Goal: Information Seeking & Learning: Learn about a topic

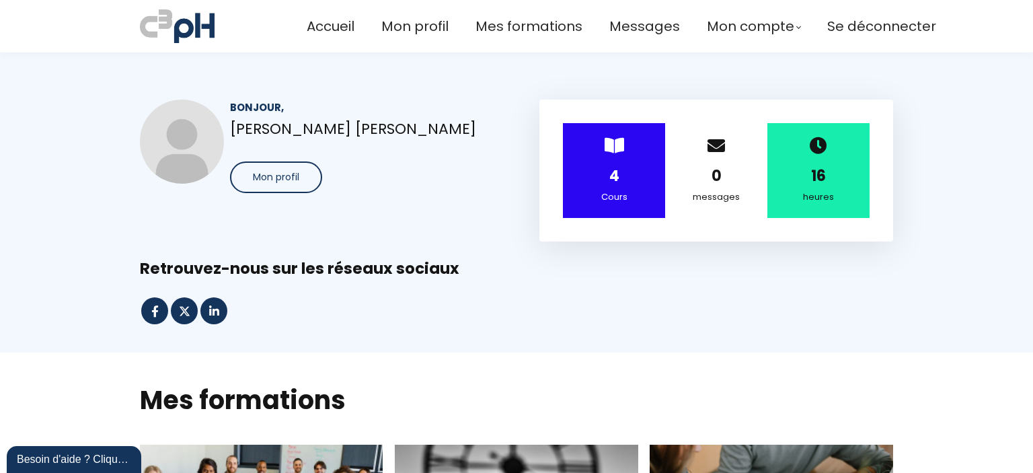
click at [329, 225] on div "Bonjour, Alycia Labrie Boilard Mon profil" at bounding box center [316, 171] width 387 height 142
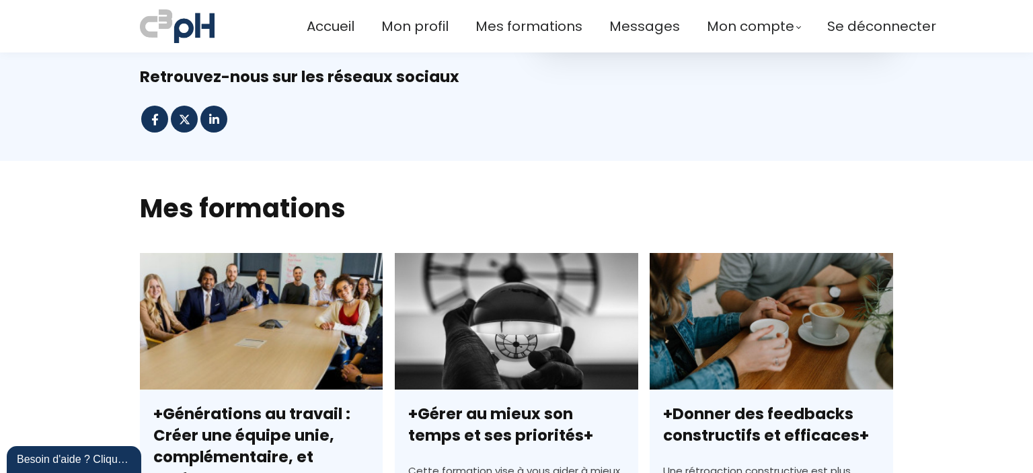
scroll to position [269, 0]
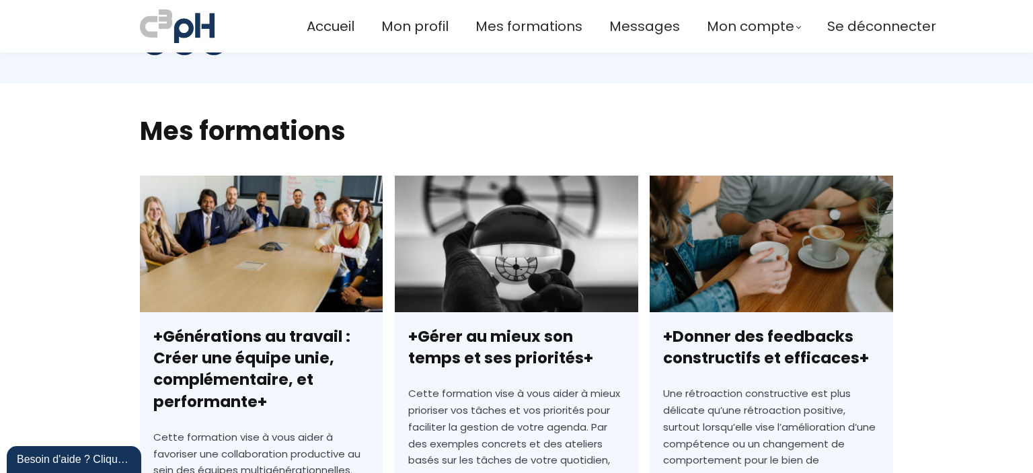
click at [304, 272] on link "+Générations au travail : Créer une équipe unie, complémentaire, et performante+" at bounding box center [261, 406] width 243 height 462
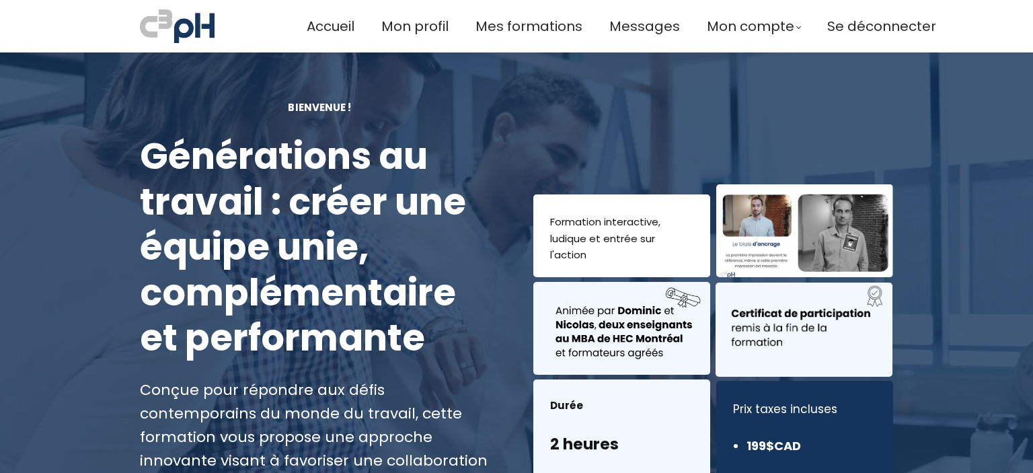
scroll to position [202, 0]
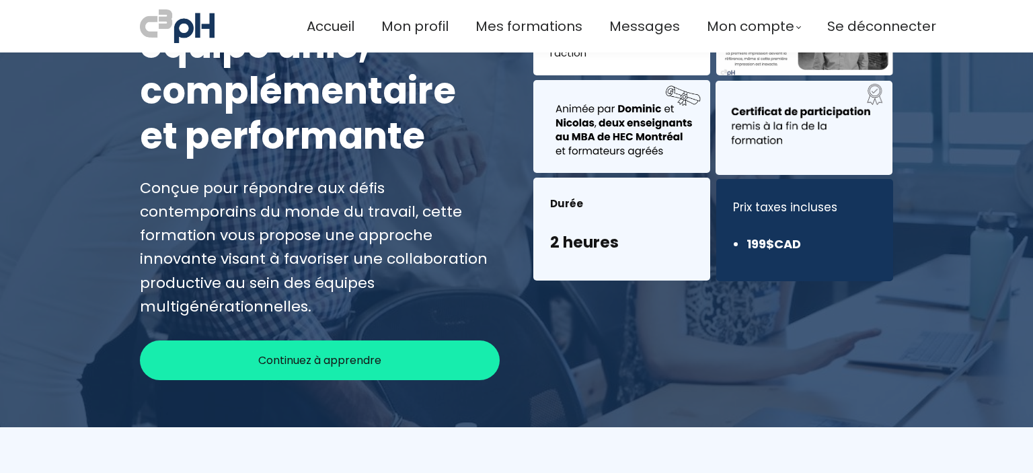
click at [420, 314] on div "Bienvenue ! Générations au travail : créer une équipe unie, complémentaire et p…" at bounding box center [319, 139] width 393 height 482
click at [412, 340] on div "Continuez à apprendre" at bounding box center [320, 360] width 360 height 40
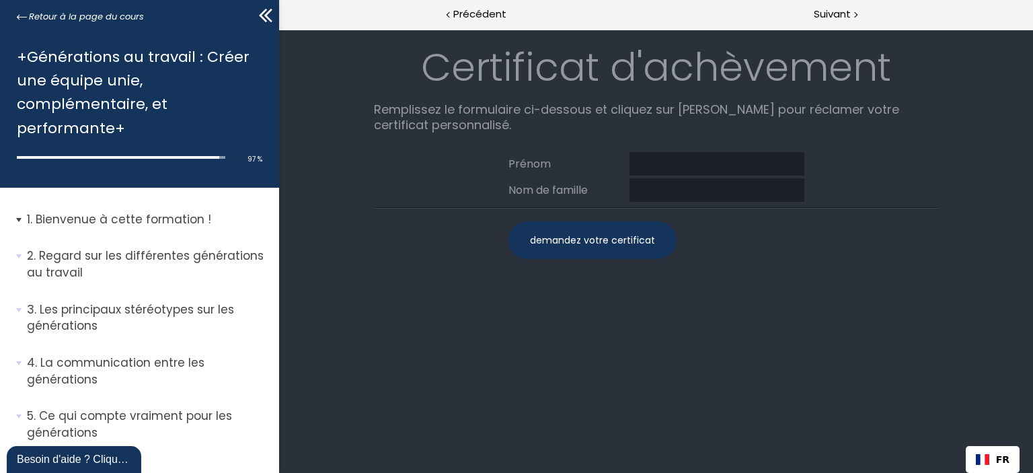
scroll to position [134, 0]
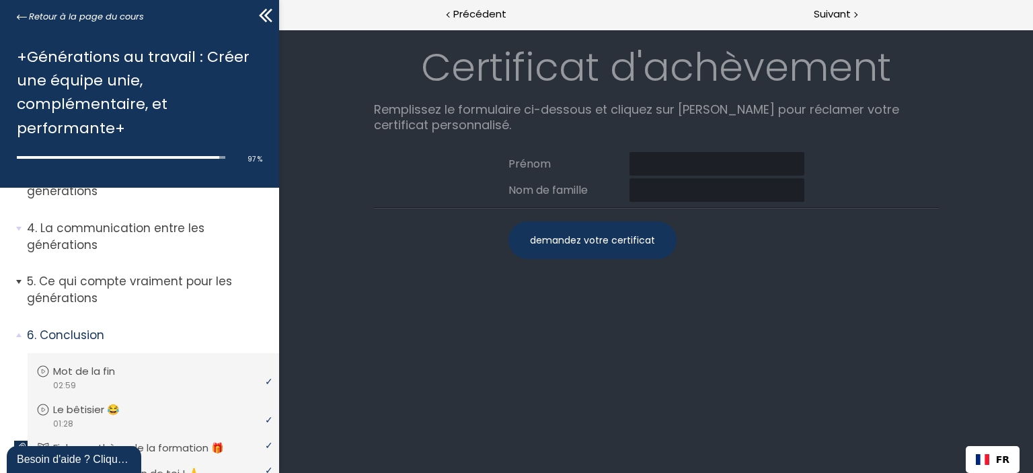
click at [148, 306] on span "5. Ce qui compte vraiment pour les générations" at bounding box center [148, 294] width 262 height 43
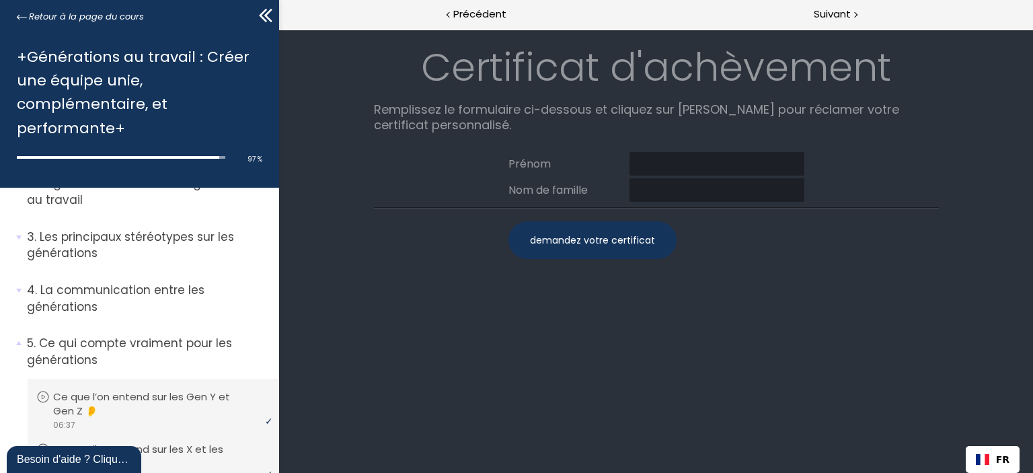
scroll to position [0, 0]
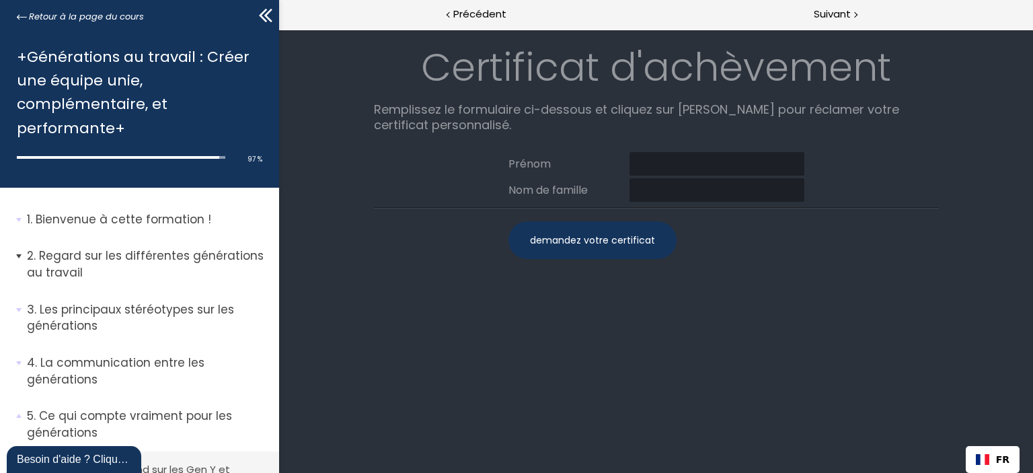
click at [154, 268] on p "Regard sur les différentes générations au travail" at bounding box center [148, 263] width 242 height 33
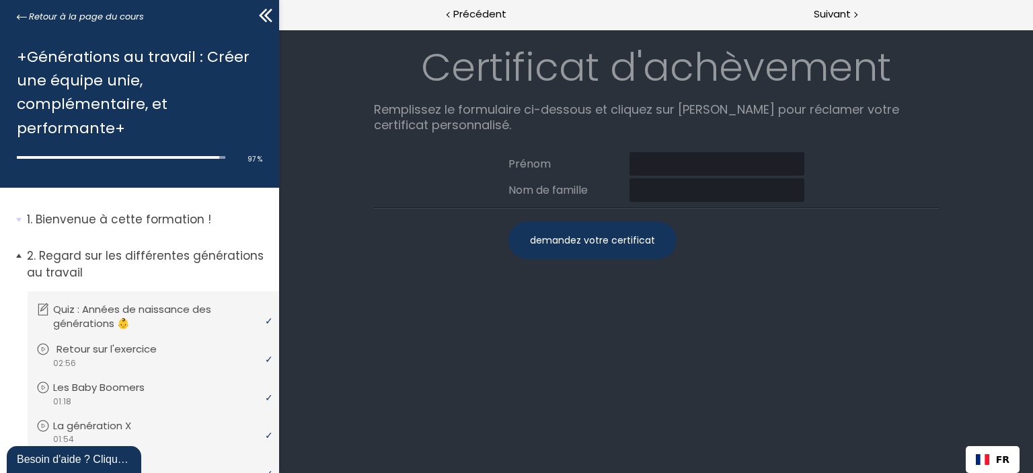
click at [136, 345] on p "Retour sur l'exercice" at bounding box center [116, 349] width 120 height 15
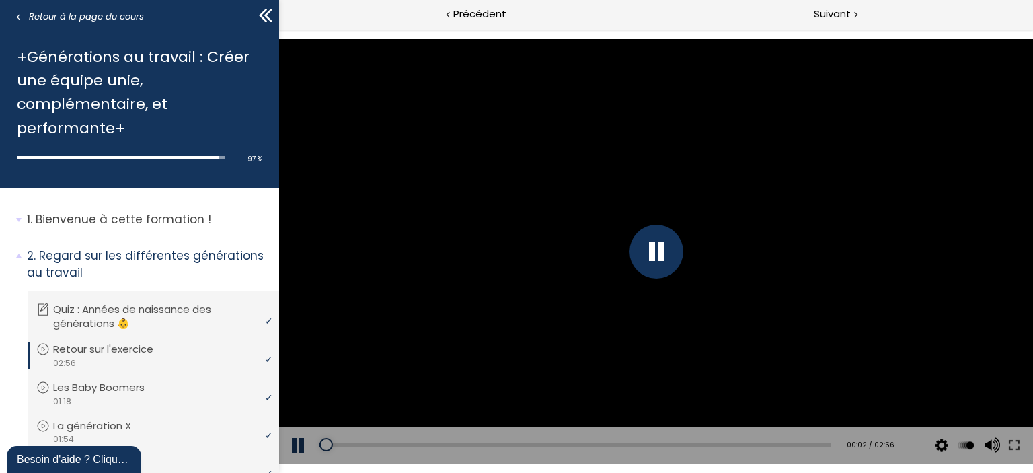
click at [658, 256] on div at bounding box center [656, 252] width 54 height 54
